Goal: Check status: Check status

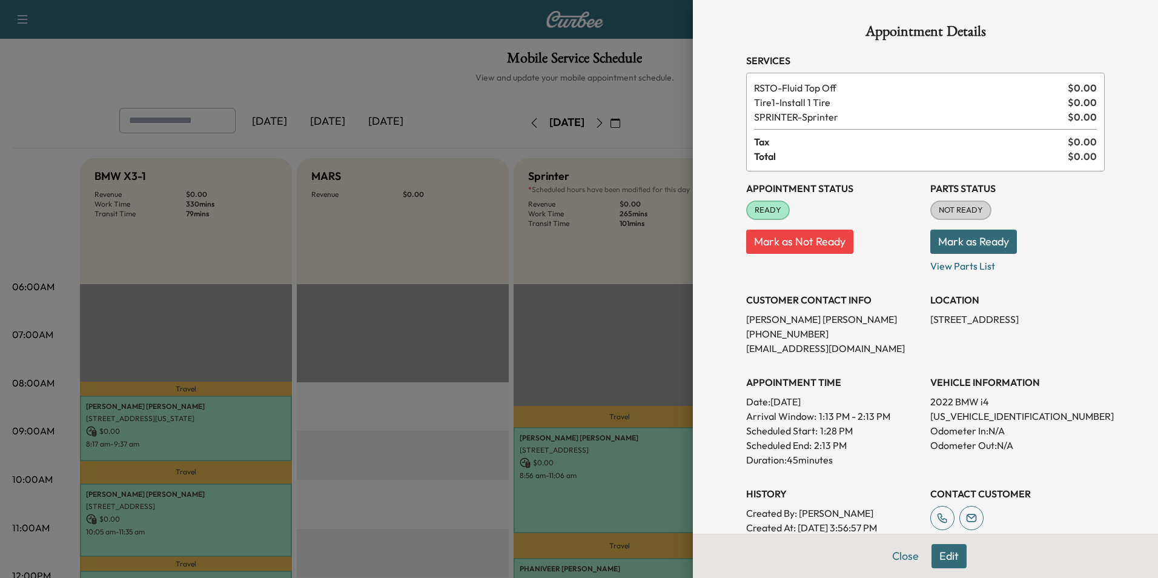
scroll to position [242, 0]
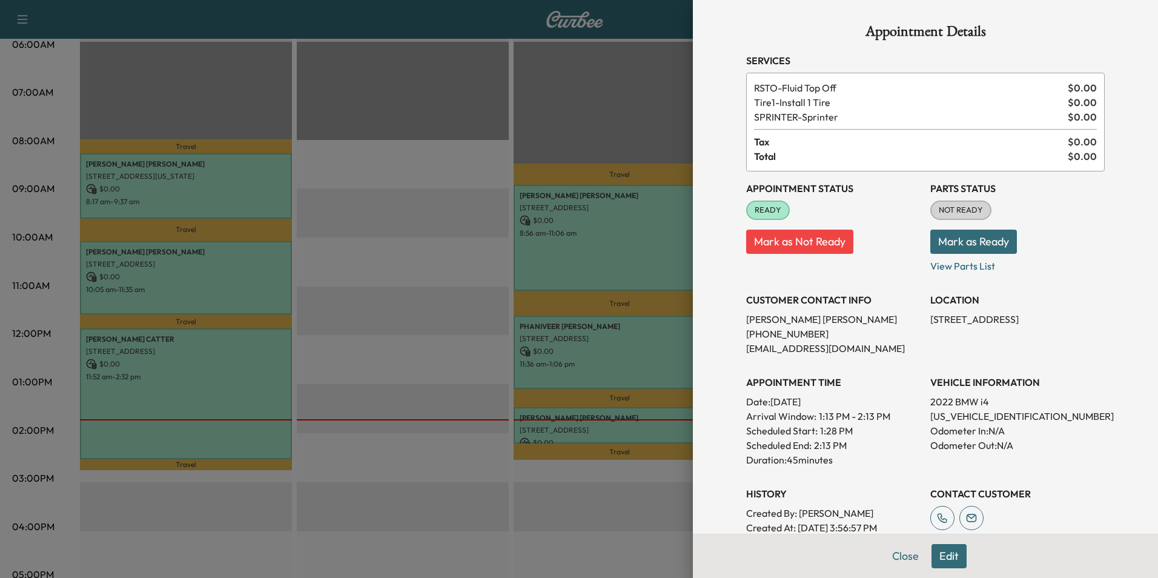
click at [897, 563] on button "Close" at bounding box center [906, 556] width 42 height 24
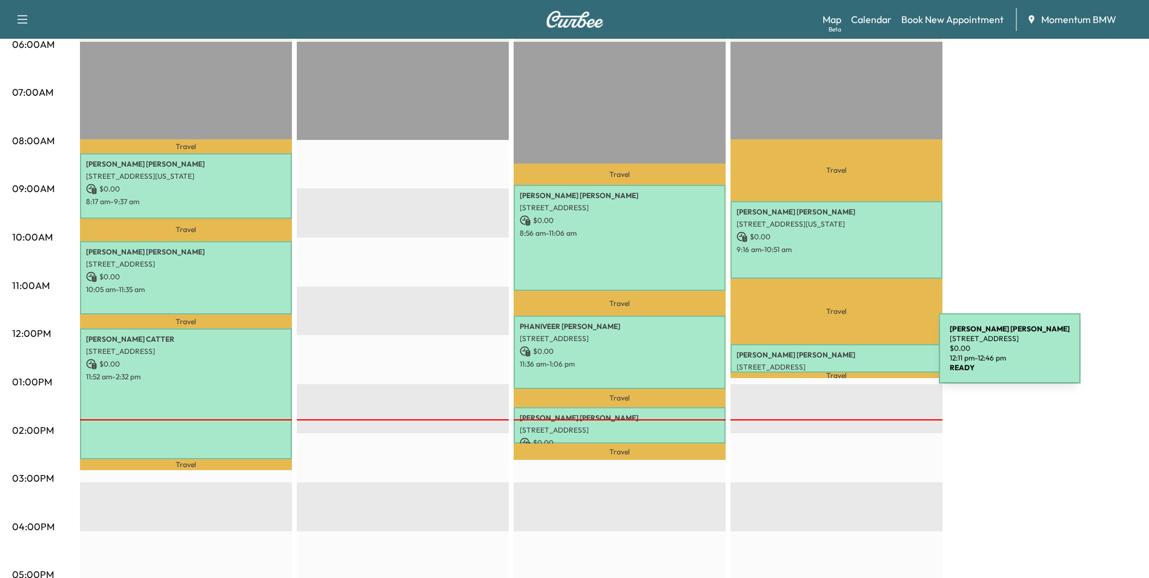
click at [848, 356] on p "[PERSON_NAME]" at bounding box center [837, 355] width 200 height 10
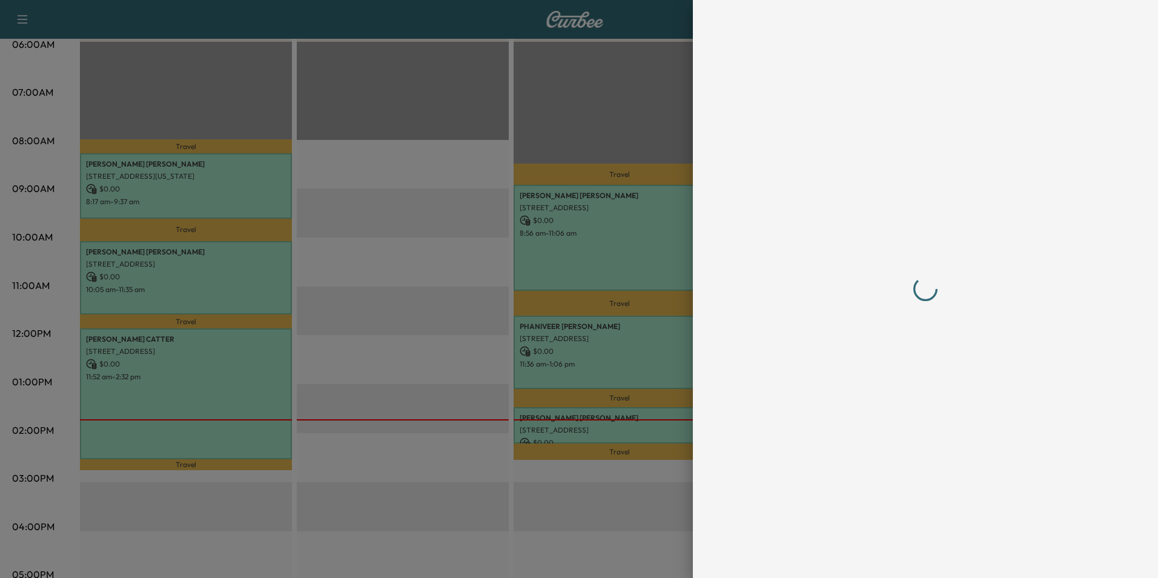
scroll to position [0, 0]
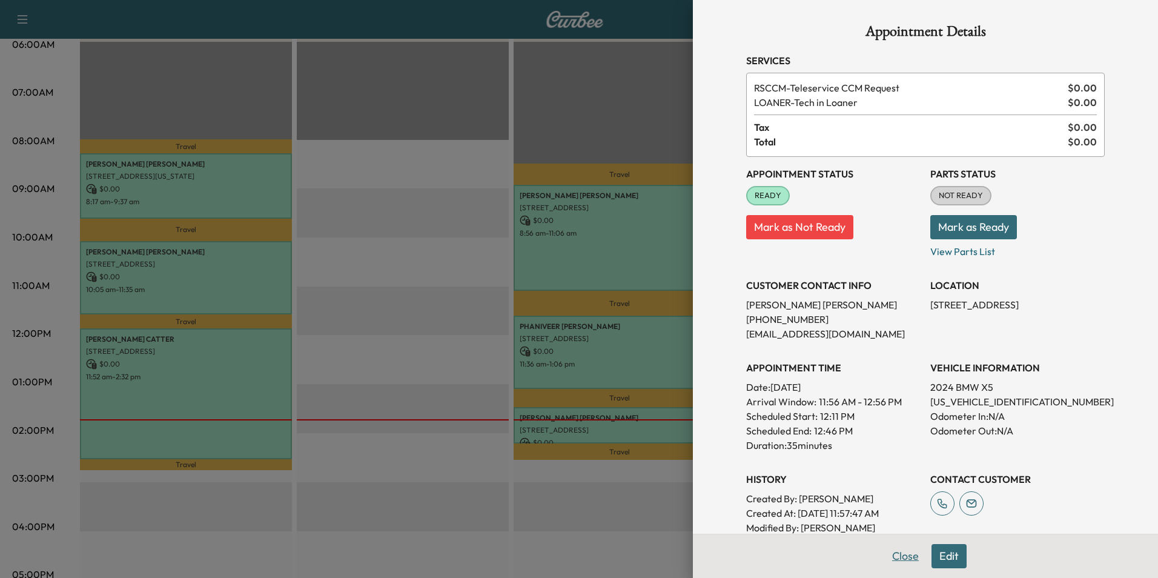
click at [898, 559] on button "Close" at bounding box center [906, 556] width 42 height 24
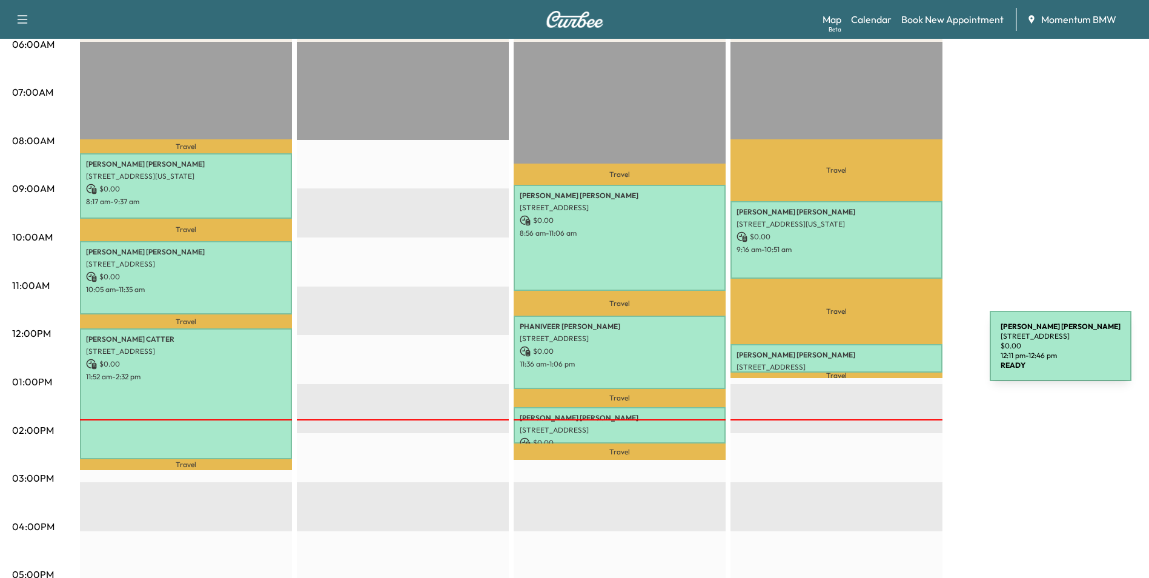
click at [899, 353] on p "[PERSON_NAME]" at bounding box center [837, 355] width 200 height 10
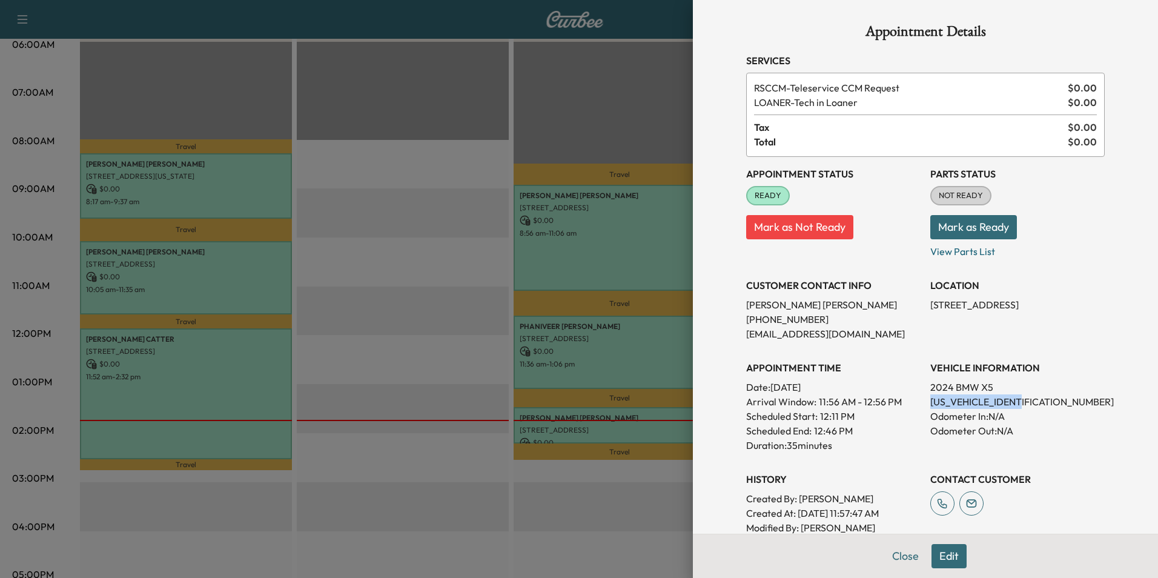
drag, startPoint x: 1021, startPoint y: 402, endPoint x: 918, endPoint y: 399, distance: 103.0
click at [918, 399] on div "Appointment Status READY Mark as Not Ready Parts Status NOT READY Mark as Ready…" at bounding box center [925, 353] width 359 height 393
drag, startPoint x: 918, startPoint y: 399, endPoint x: 991, endPoint y: 401, distance: 72.1
copy p "[US_VEHICLE_IDENTIFICATION_NUMBER]"
click at [898, 560] on button "Close" at bounding box center [906, 556] width 42 height 24
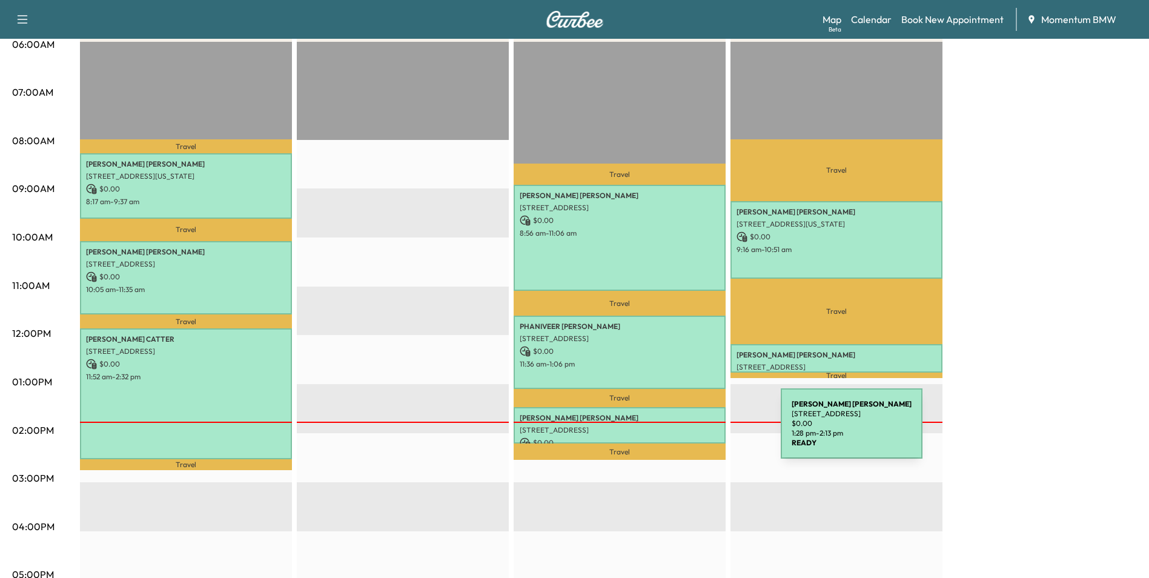
click at [690, 431] on div "[PERSON_NAME] [STREET_ADDRESS] $ 0.00 1:28 pm - 2:13 pm" at bounding box center [620, 425] width 212 height 37
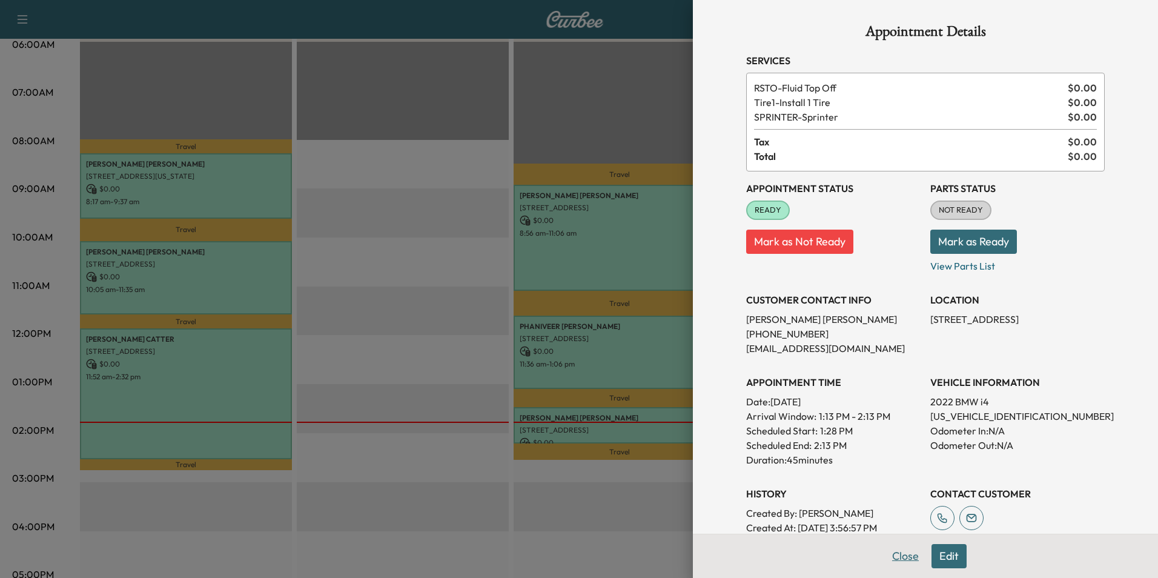
click at [895, 555] on button "Close" at bounding box center [906, 556] width 42 height 24
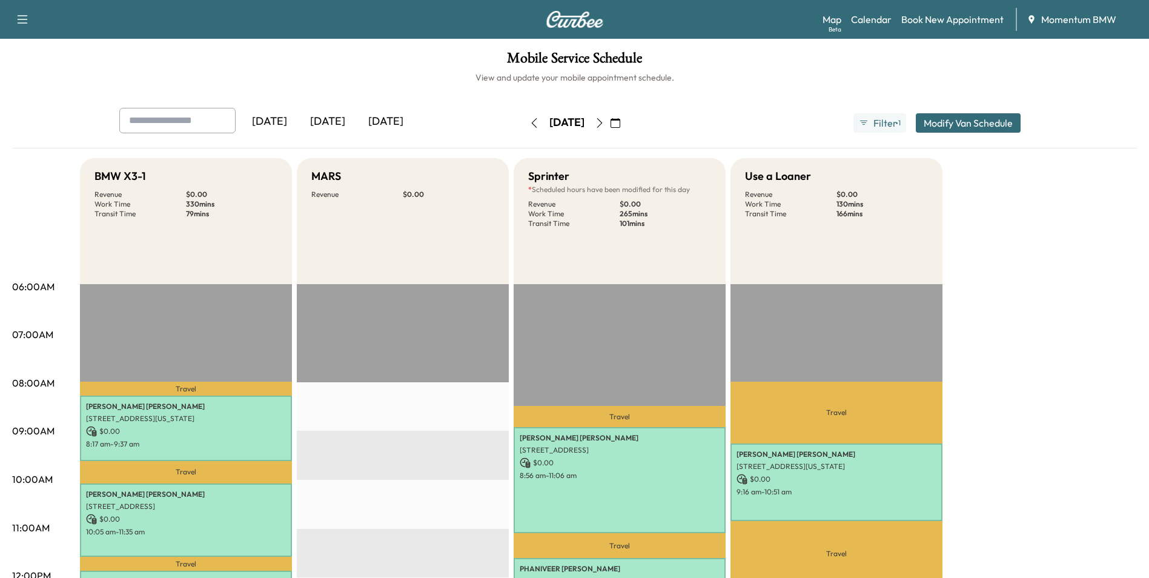
click at [605, 124] on icon "button" at bounding box center [600, 123] width 10 height 10
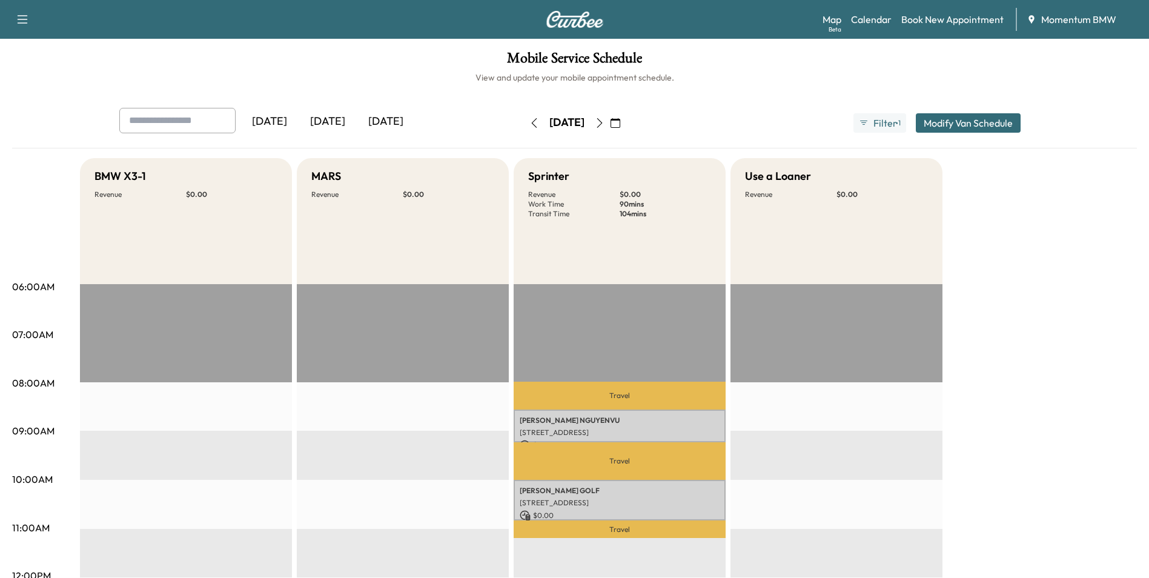
click at [620, 121] on icon "button" at bounding box center [616, 123] width 10 height 10
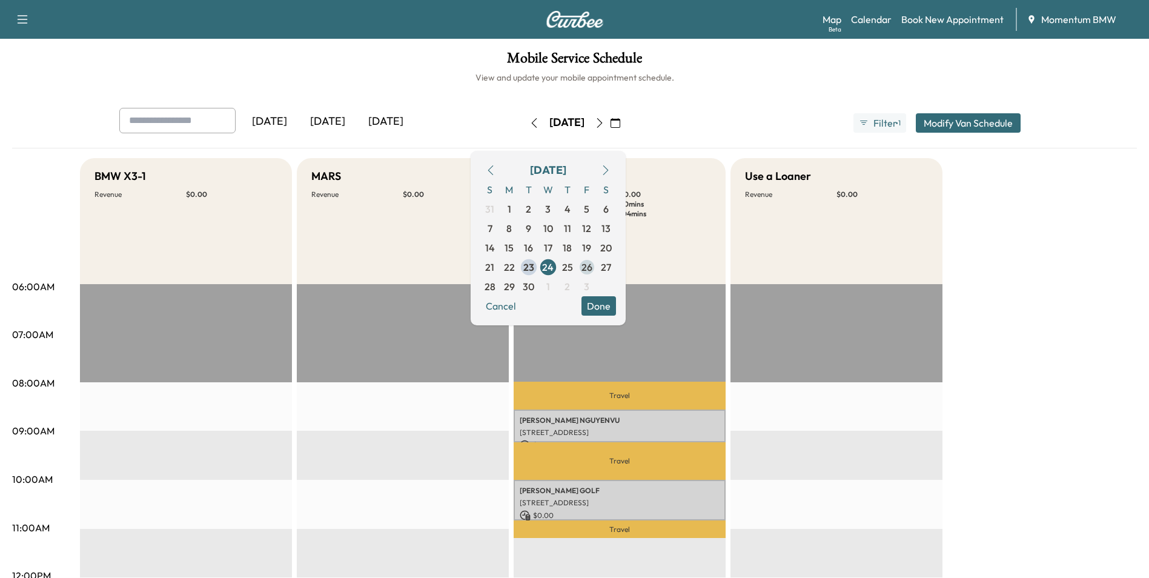
click at [593, 267] on span "26" at bounding box center [587, 267] width 11 height 15
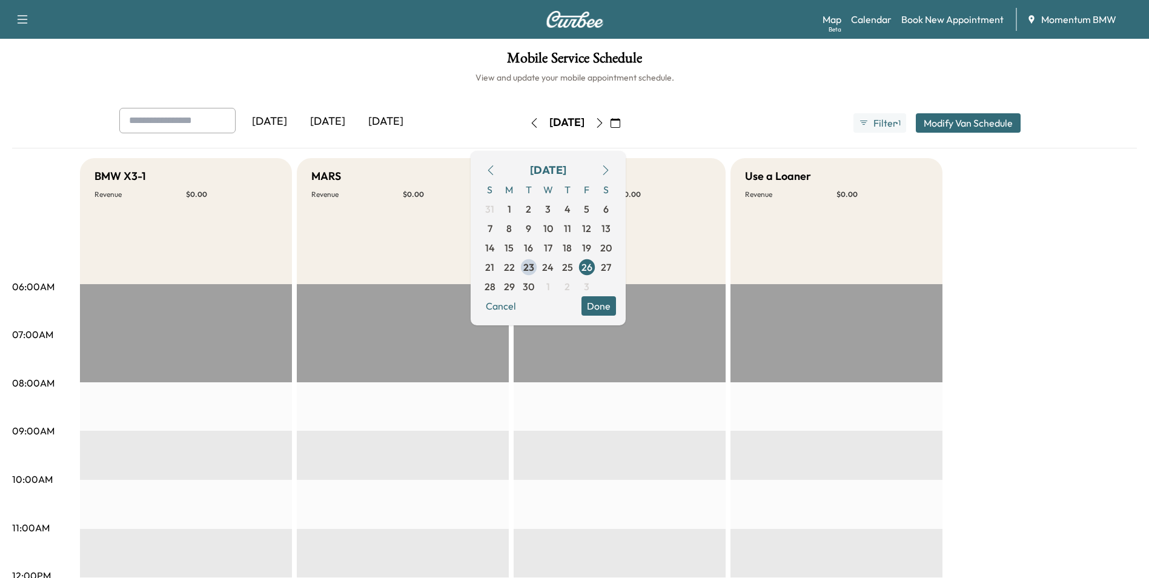
click at [616, 309] on button "Done" at bounding box center [599, 305] width 35 height 19
